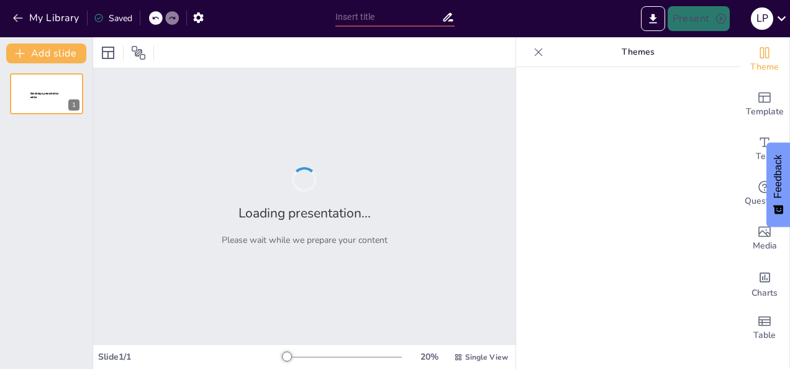
type input "Strategic Insights: Enhancing Transportation Efficiency through Financial and W…"
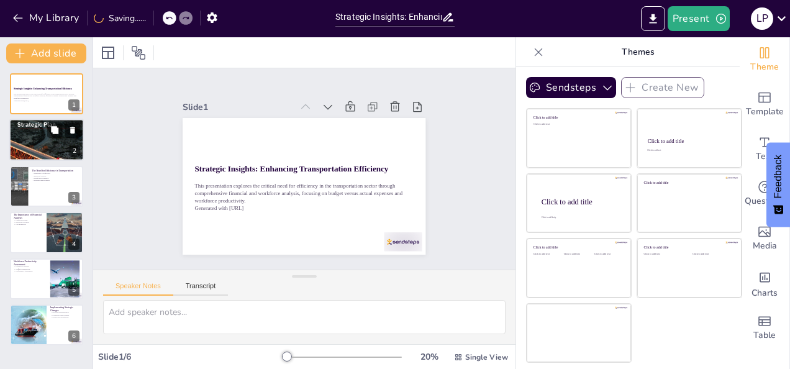
click at [41, 155] on div at bounding box center [46, 139] width 75 height 97
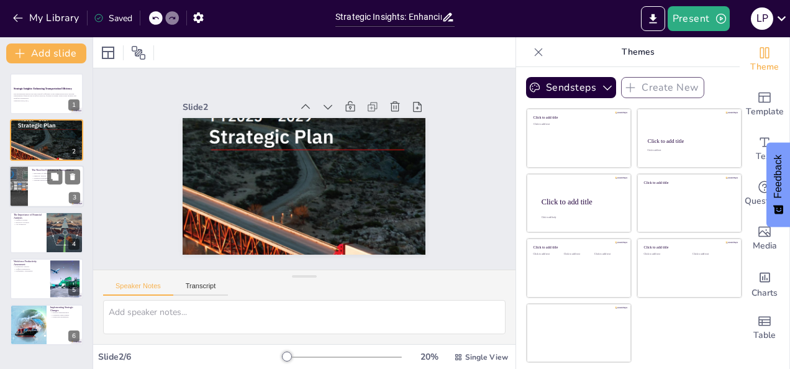
click at [40, 185] on div at bounding box center [46, 186] width 75 height 42
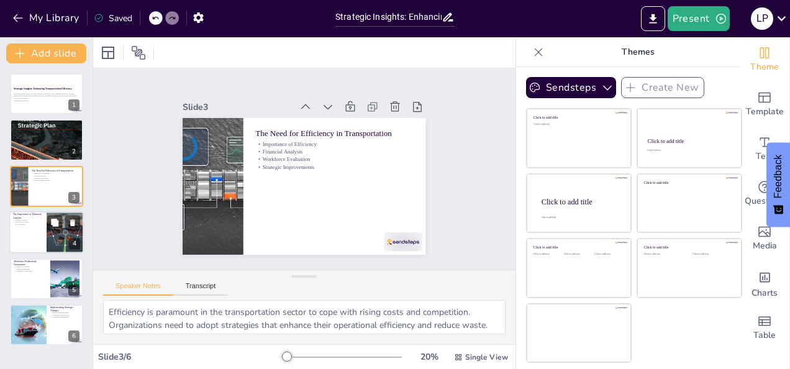
click at [53, 237] on div at bounding box center [65, 232] width 42 height 42
type textarea "Scrutinizing financial reports is critical in identifying discrepancies that af…"
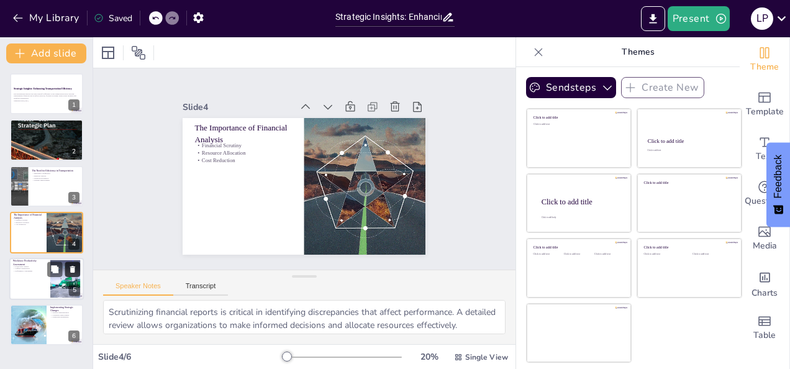
click at [69, 275] on button at bounding box center [72, 269] width 15 height 15
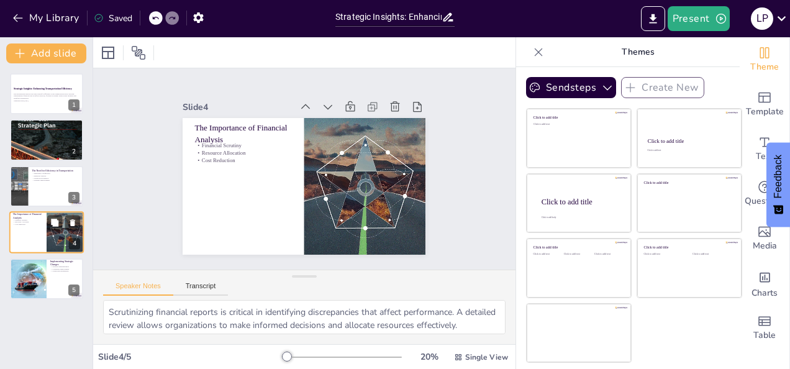
click at [71, 239] on div "4" at bounding box center [74, 244] width 11 height 11
click at [43, 104] on div at bounding box center [46, 94] width 75 height 42
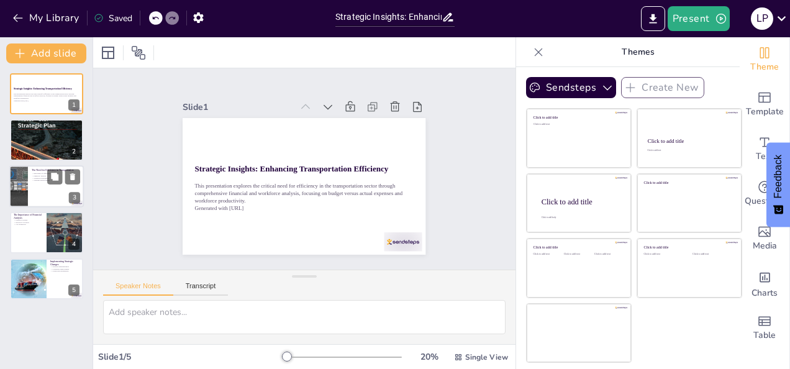
click at [33, 195] on div at bounding box center [46, 186] width 75 height 42
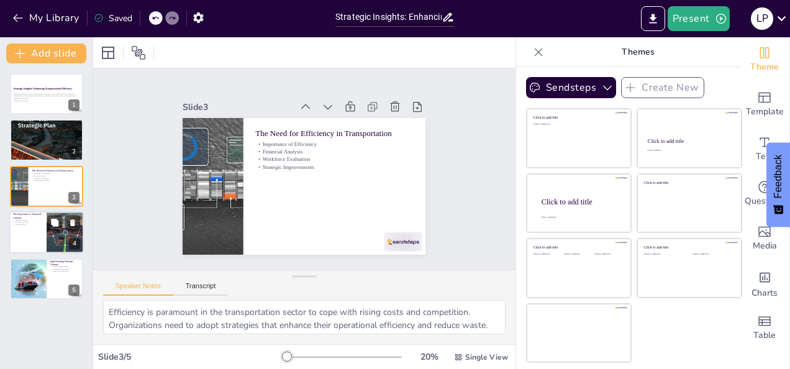
click at [42, 232] on div at bounding box center [46, 232] width 75 height 42
type textarea "Scrutinizing financial reports is critical in identifying discrepancies that af…"
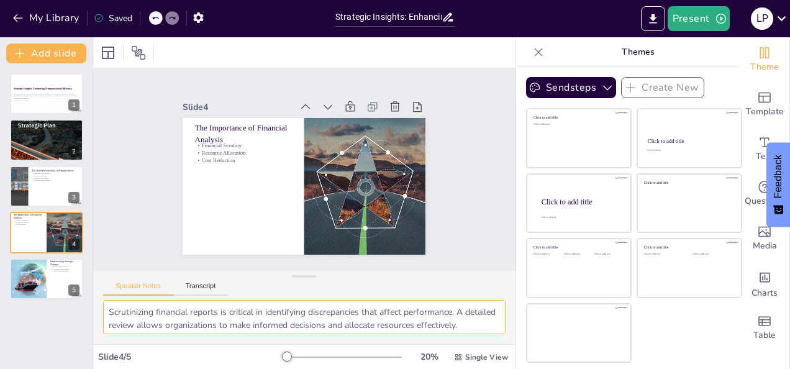
click at [285, 314] on textarea "Scrutinizing financial reports is critical in identifying discrepancies that af…" at bounding box center [304, 317] width 403 height 34
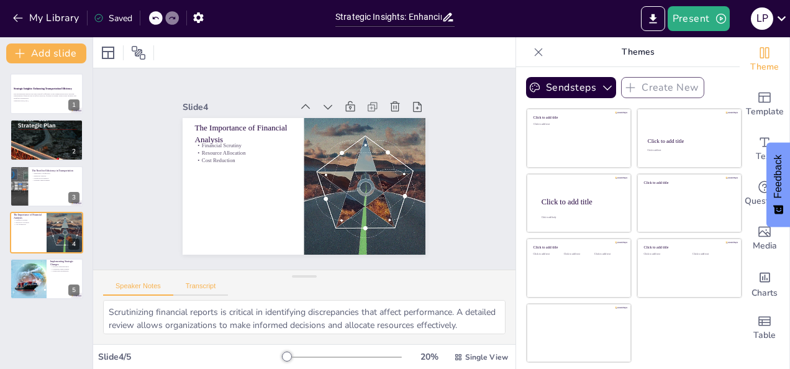
click at [199, 283] on button "Transcript" at bounding box center [200, 289] width 55 height 14
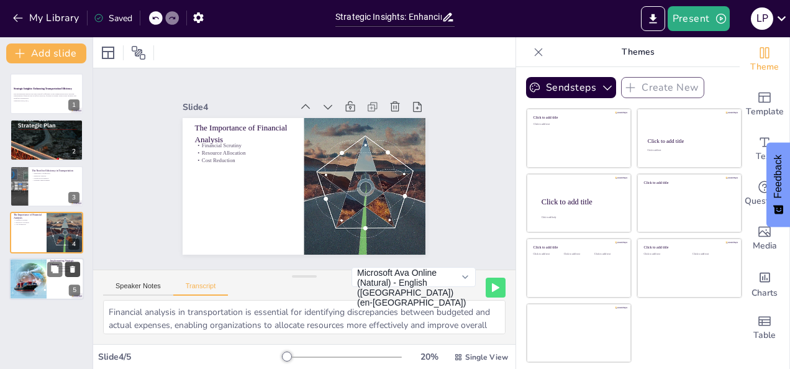
click at [71, 265] on icon at bounding box center [72, 269] width 9 height 9
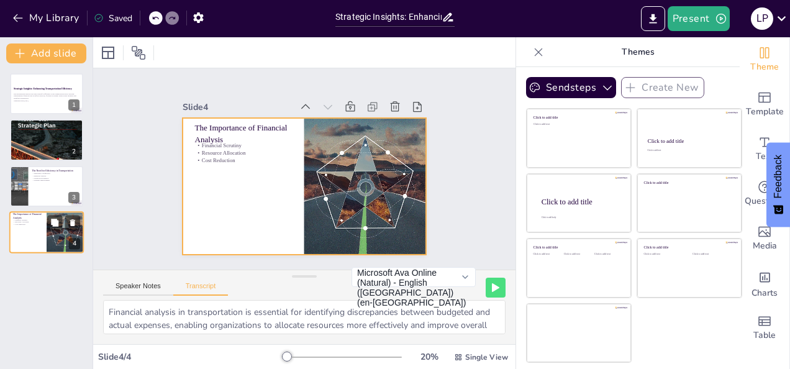
click at [19, 231] on div at bounding box center [46, 232] width 75 height 42
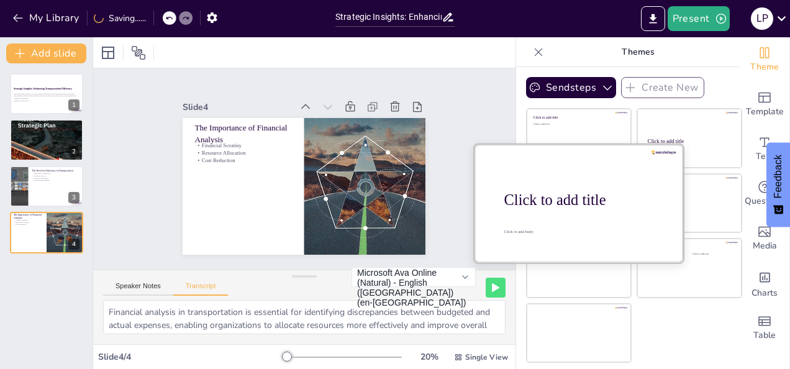
click at [562, 199] on div "Click to add title" at bounding box center [584, 199] width 158 height 17
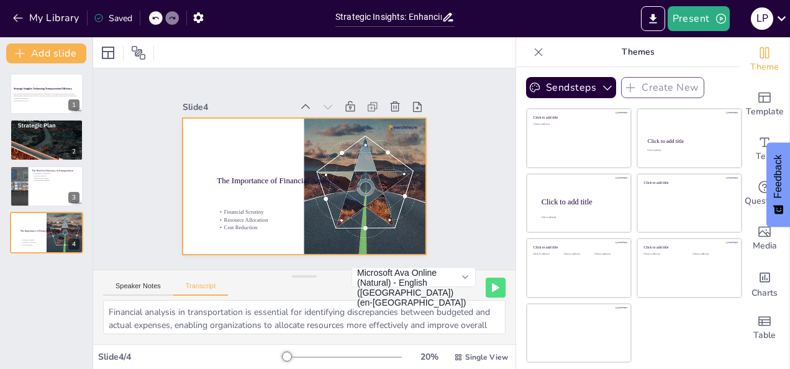
click at [262, 203] on p "Cost Reduction" at bounding box center [258, 133] width 127 height 140
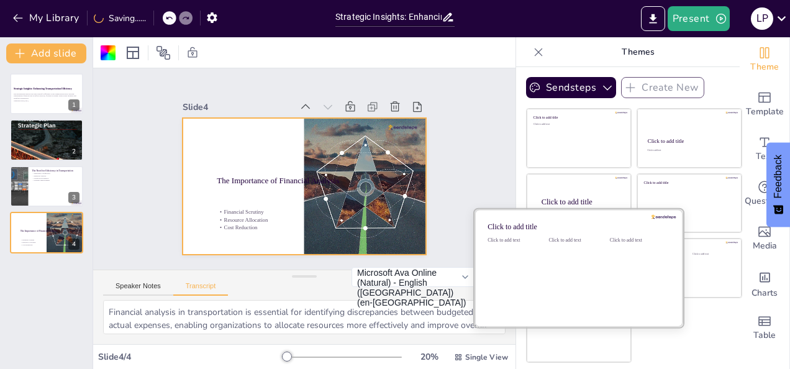
click at [567, 262] on div "Click to add text" at bounding box center [577, 275] width 56 height 77
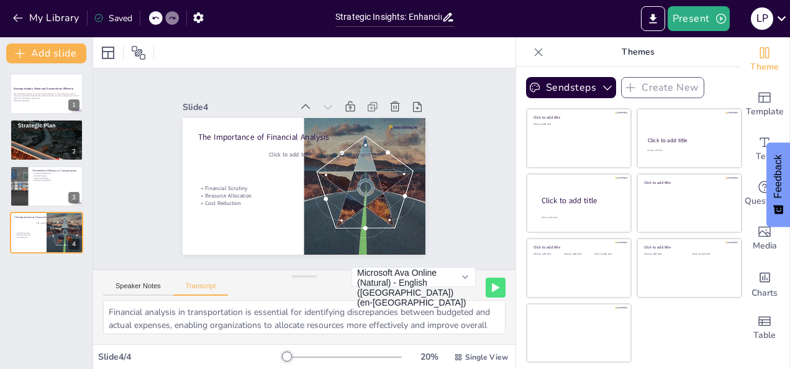
click at [47, 162] on div "Strategic Insights: Enhancing Transportation Efficiency This presentation explo…" at bounding box center [46, 163] width 93 height 180
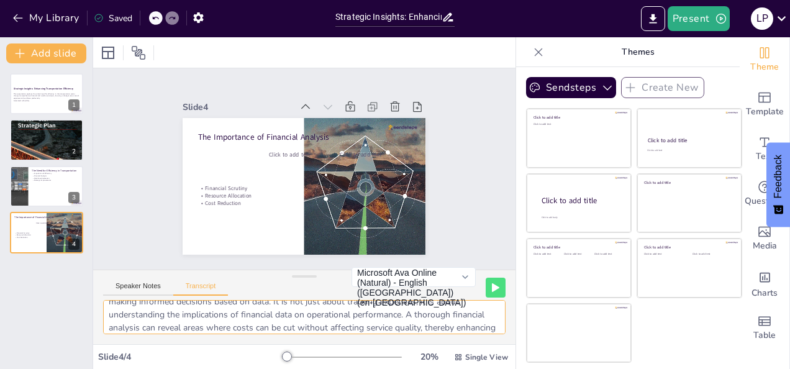
scroll to position [68, 0]
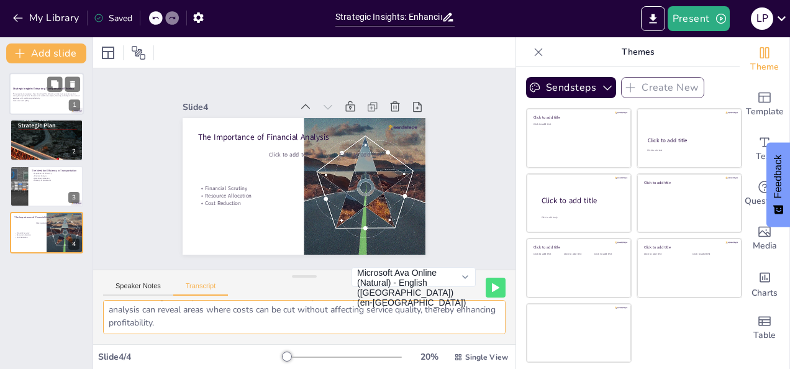
click at [40, 88] on strong "Strategic Insights: Enhancing Transportation Efficiency" at bounding box center [43, 88] width 61 height 3
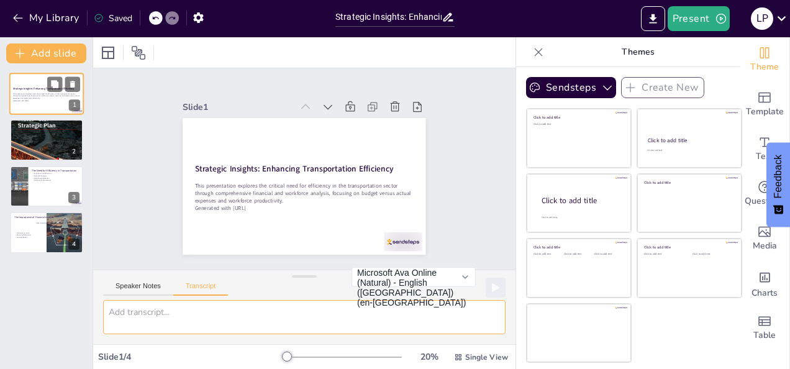
scroll to position [0, 0]
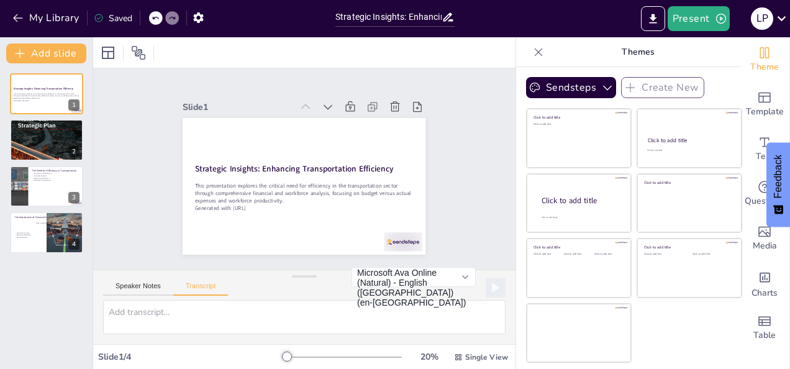
click at [132, 281] on div "Speaker Notes Transcript" at bounding box center [165, 288] width 125 height 16
click at [188, 290] on button "Transcript" at bounding box center [200, 289] width 55 height 14
click at [60, 138] on div at bounding box center [46, 139] width 75 height 97
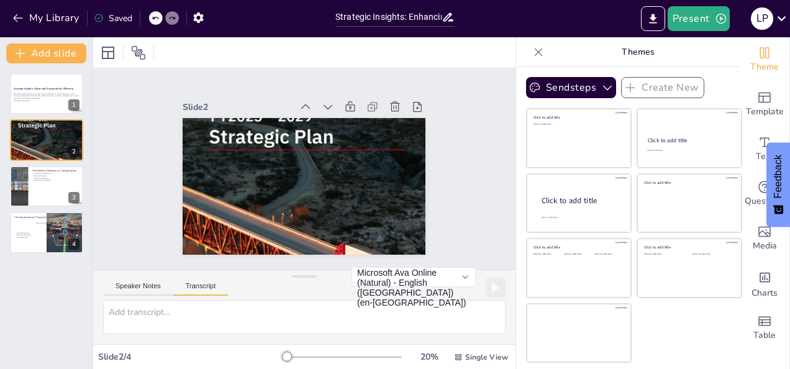
click at [204, 290] on button "Transcript" at bounding box center [200, 289] width 55 height 14
click at [41, 174] on p "Importance of Efficiency" at bounding box center [56, 173] width 48 height 2
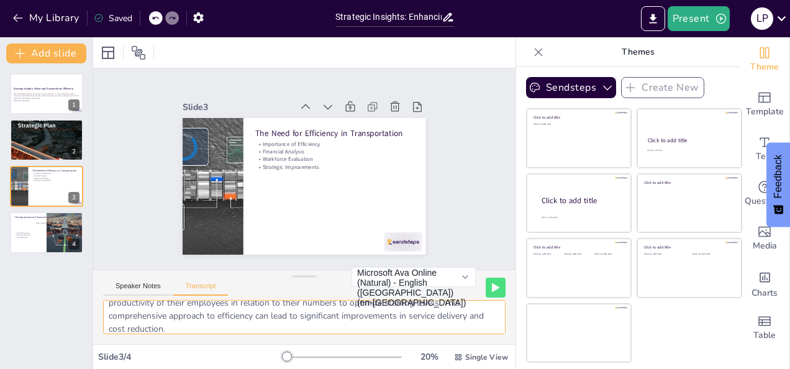
scroll to position [81, 0]
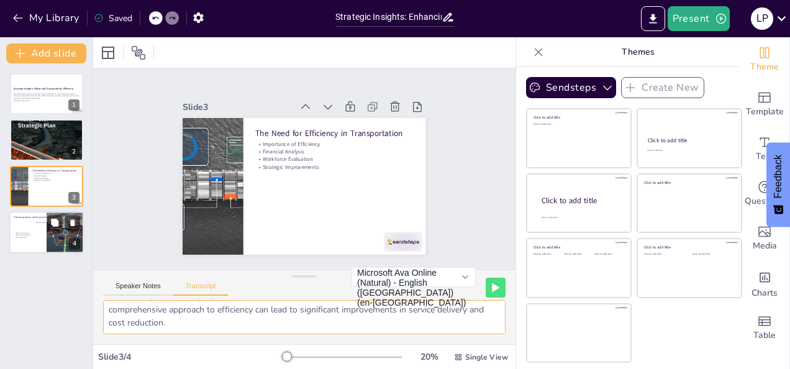
click at [39, 222] on span "Click to add text" at bounding box center [42, 223] width 12 height 2
type textarea "Financial analysis in transportation is essential for identifying discrepancies…"
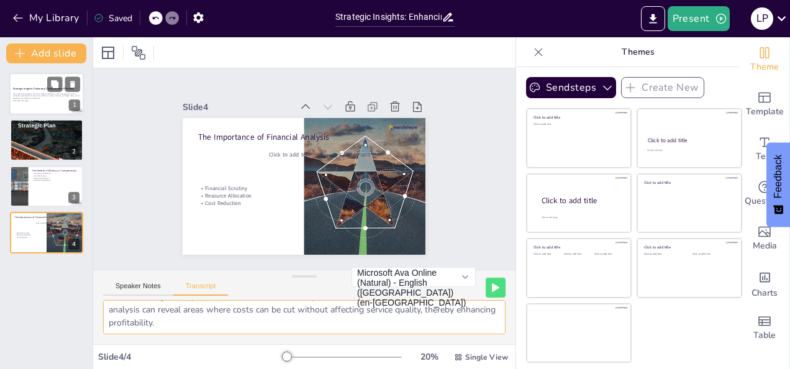
click at [34, 93] on p "This presentation explores the critical need for efficiency in the transportati…" at bounding box center [46, 96] width 67 height 7
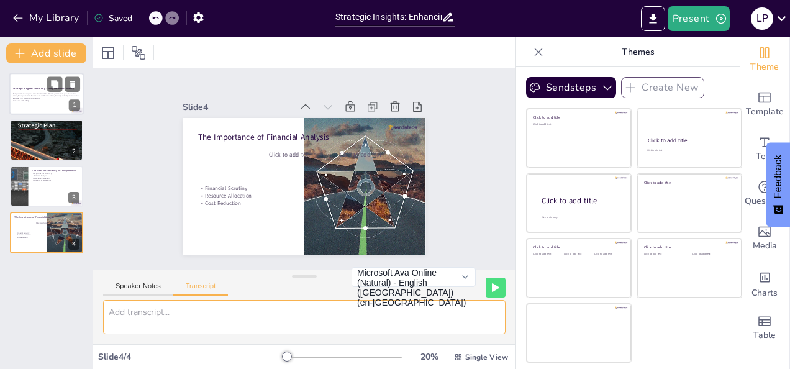
scroll to position [0, 0]
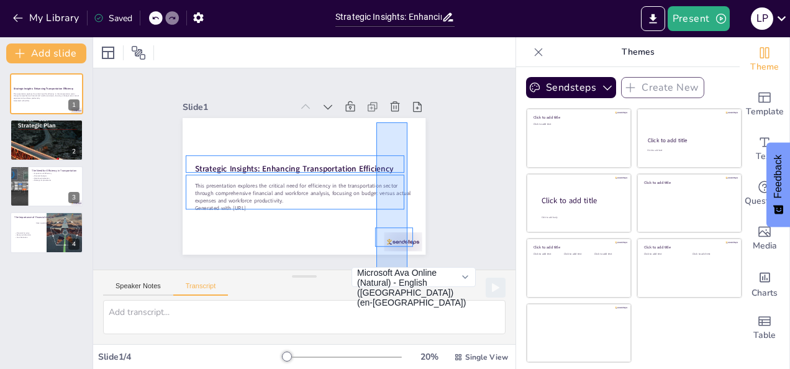
drag, startPoint x: 377, startPoint y: 122, endPoint x: 415, endPoint y: 293, distance: 175.2
click at [415, 293] on div "Slide 1 Strategic Insights: Enhancing Transportation Efficiency This presentati…" at bounding box center [304, 206] width 423 height 276
